Goal: Consume media (video, audio)

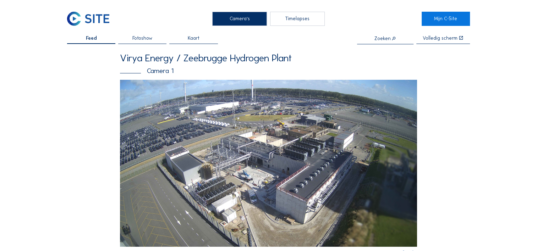
click at [234, 179] on img at bounding box center [268, 163] width 297 height 167
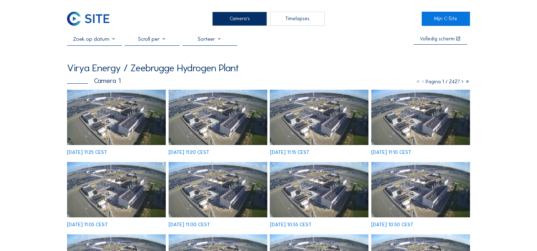
click at [157, 135] on img at bounding box center [116, 117] width 99 height 55
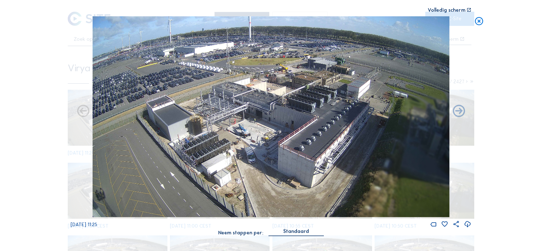
click at [447, 8] on div "Volledig scherm" at bounding box center [447, 10] width 38 height 5
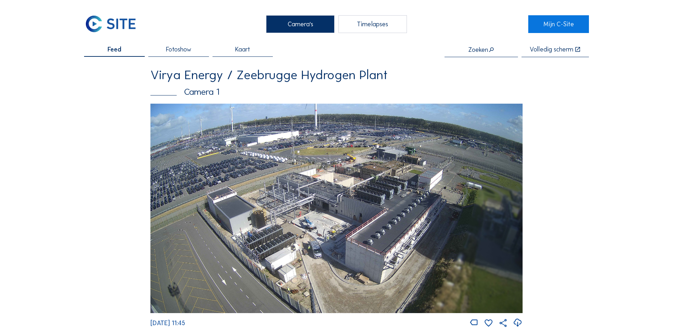
click at [322, 228] on img at bounding box center [337, 208] width 372 height 209
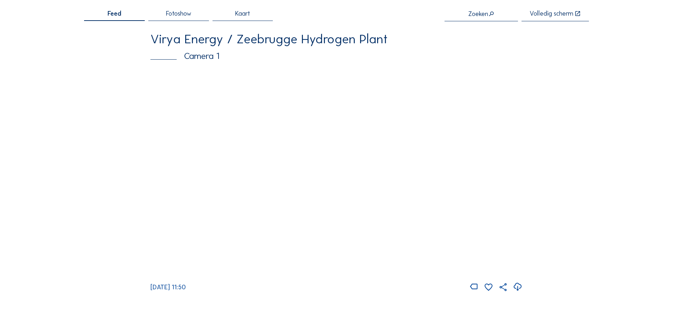
scroll to position [36, 0]
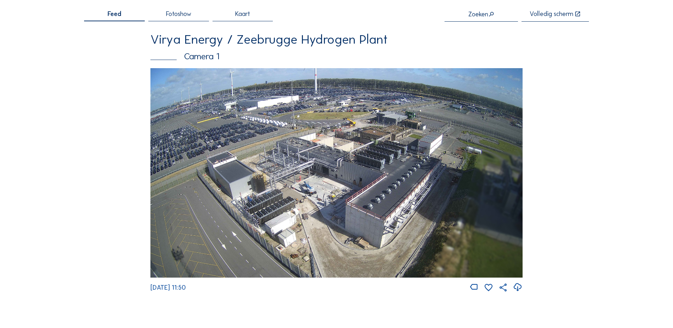
click at [339, 196] on img at bounding box center [337, 172] width 372 height 209
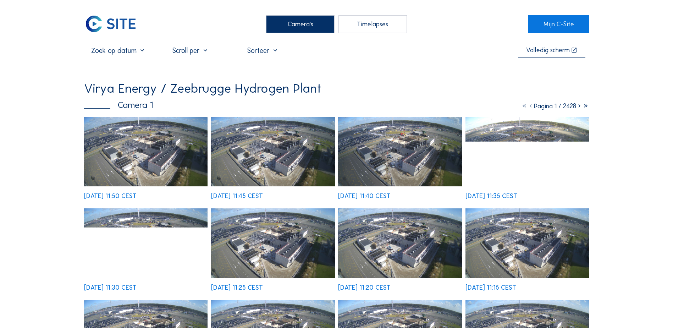
click at [159, 166] on img at bounding box center [146, 152] width 124 height 70
